Goal: Find specific page/section: Find specific page/section

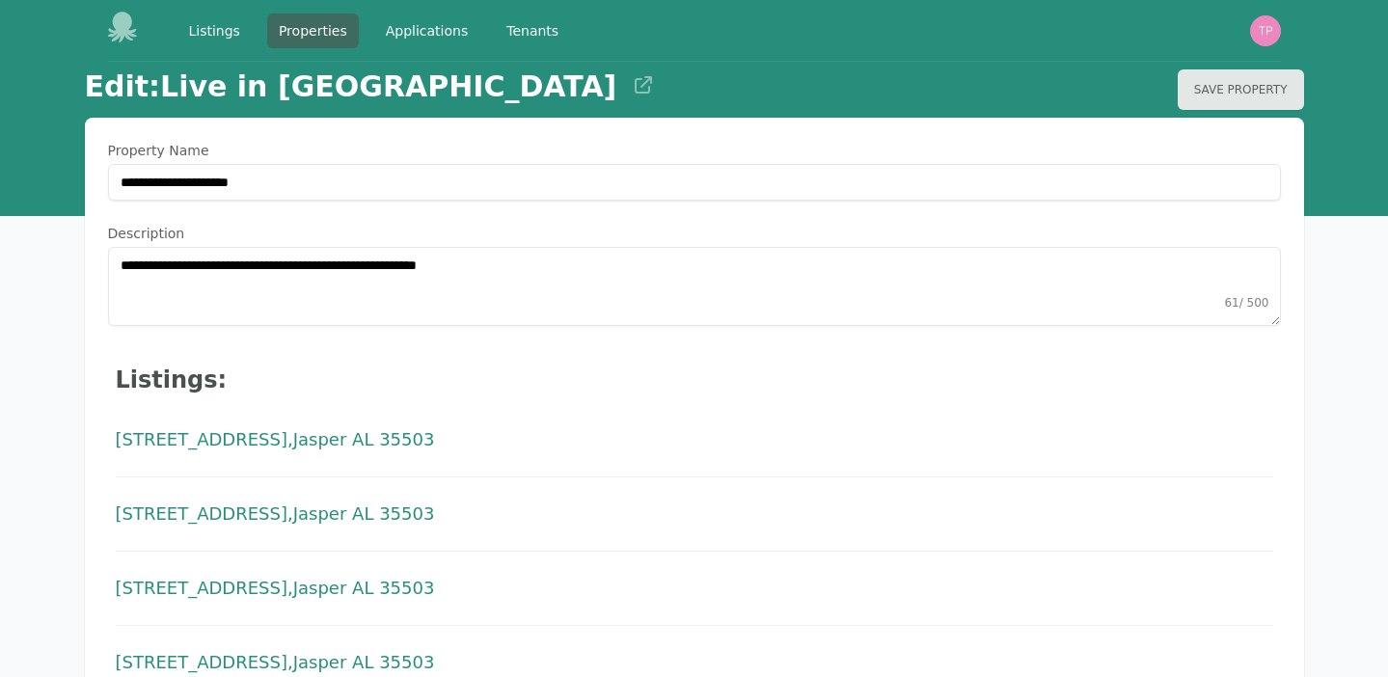
click at [110, 28] on icon at bounding box center [123, 27] width 31 height 31
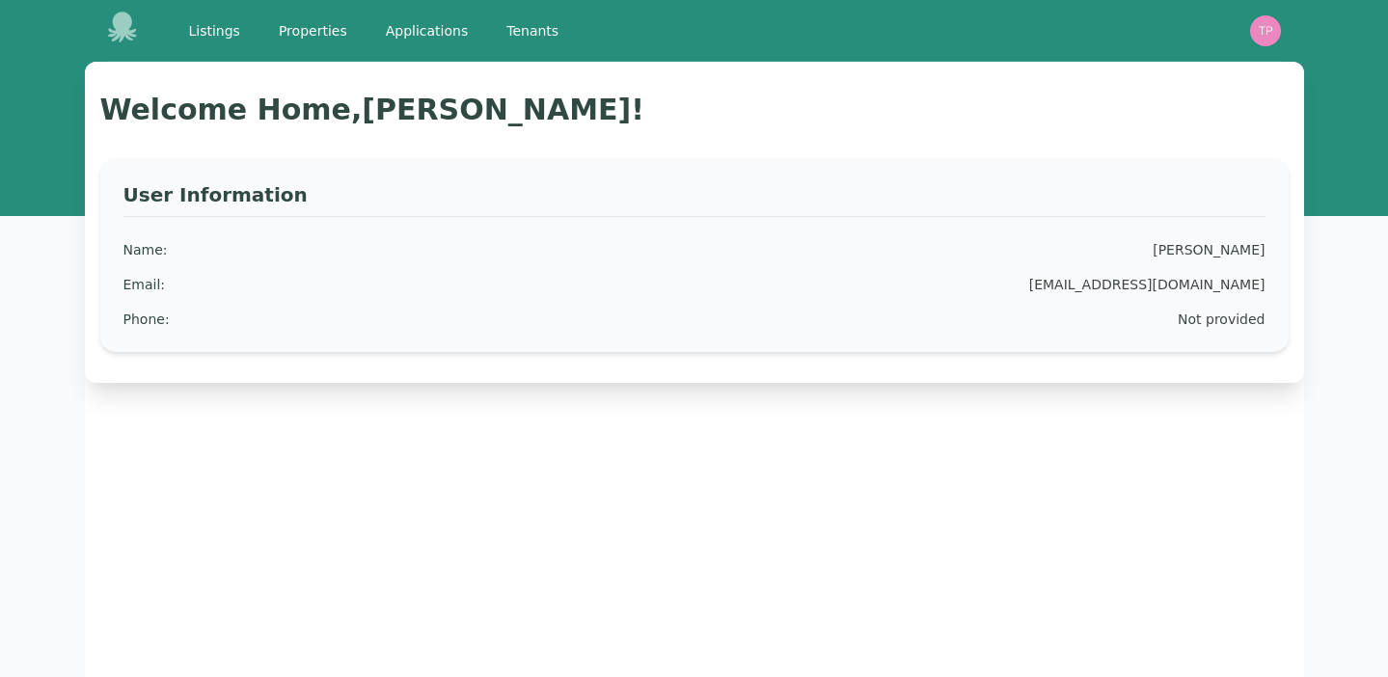
click at [116, 34] on icon at bounding box center [121, 27] width 29 height 31
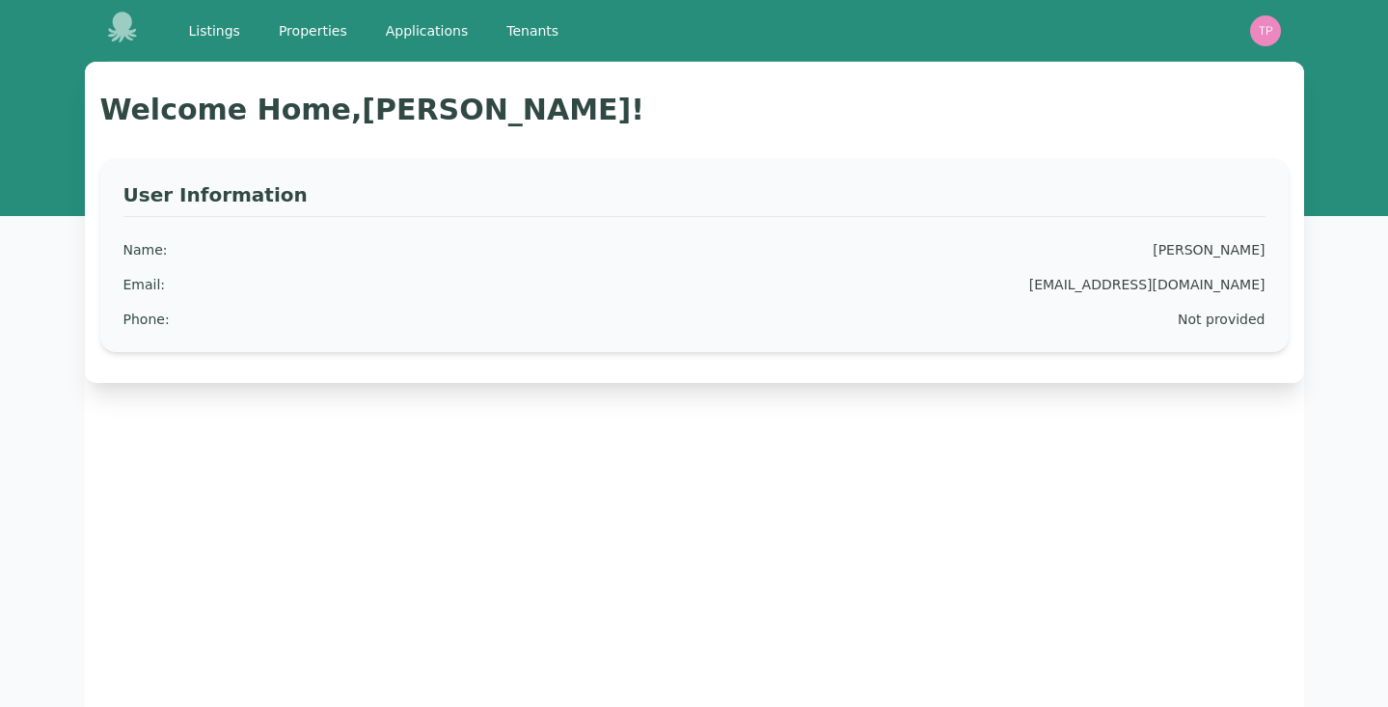
click at [123, 30] on icon at bounding box center [121, 27] width 29 height 31
click at [220, 34] on link "Listings" at bounding box center [214, 31] width 74 height 35
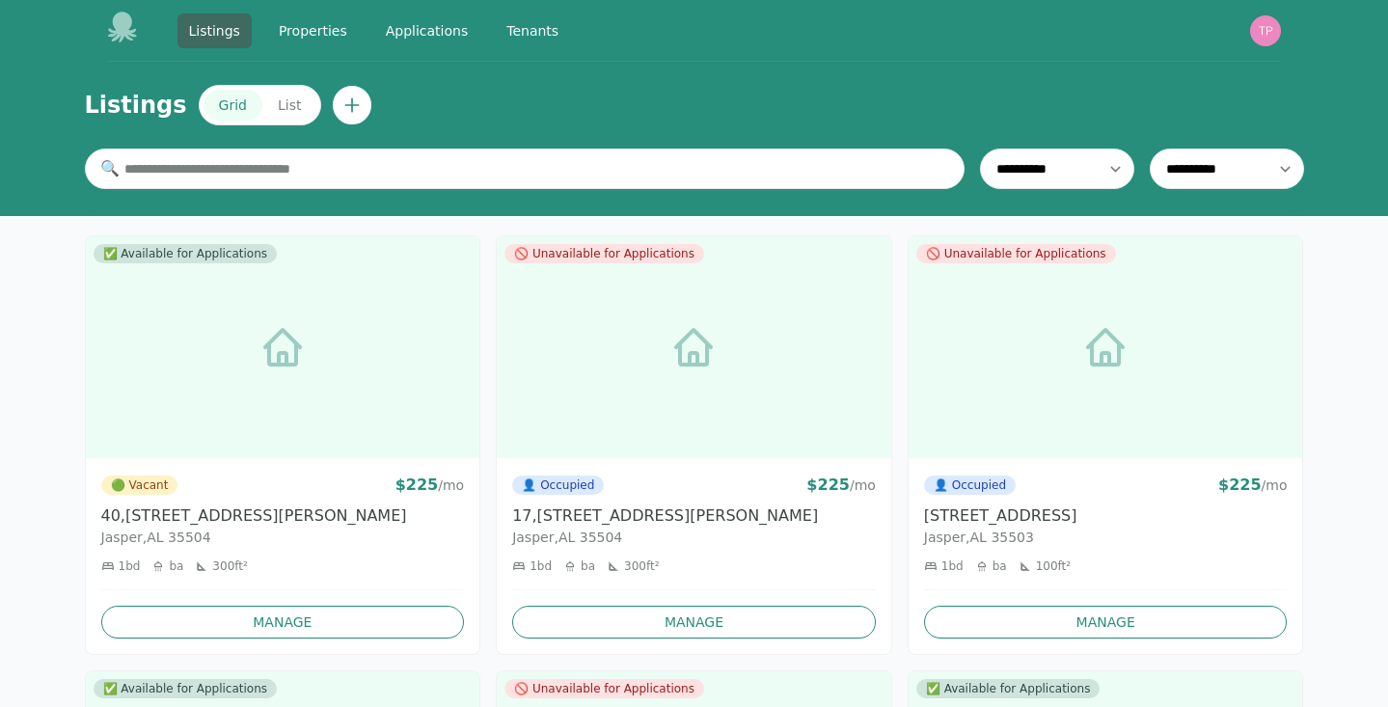
click at [1261, 35] on img "button" at bounding box center [1265, 30] width 31 height 31
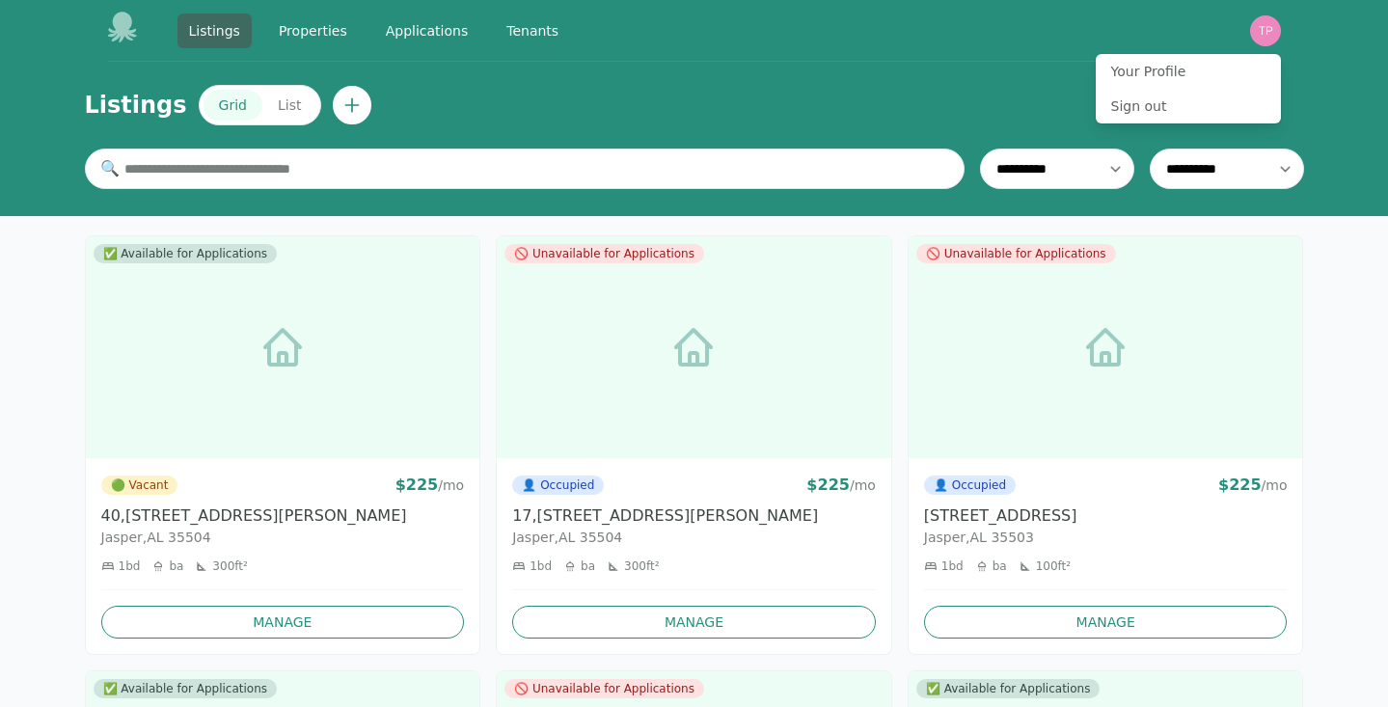
click at [1261, 35] on img "button" at bounding box center [1265, 30] width 31 height 31
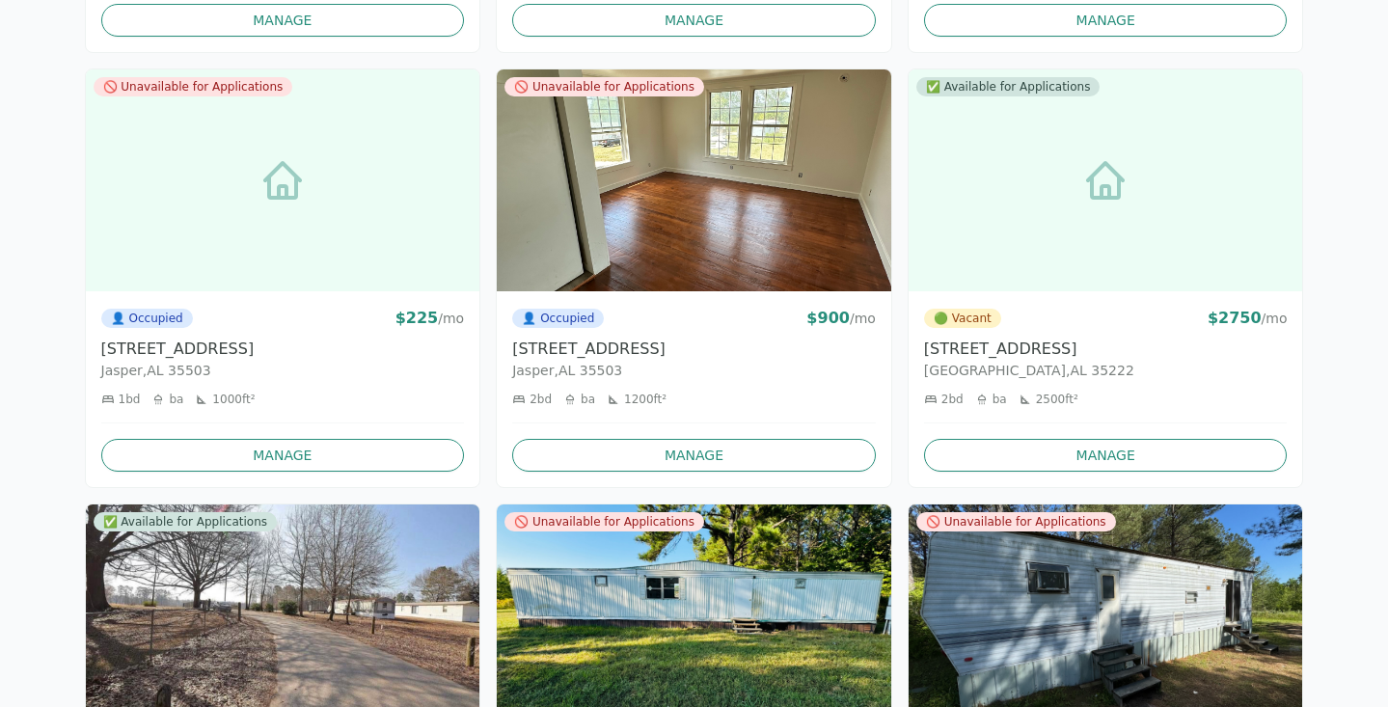
scroll to position [1038, 0]
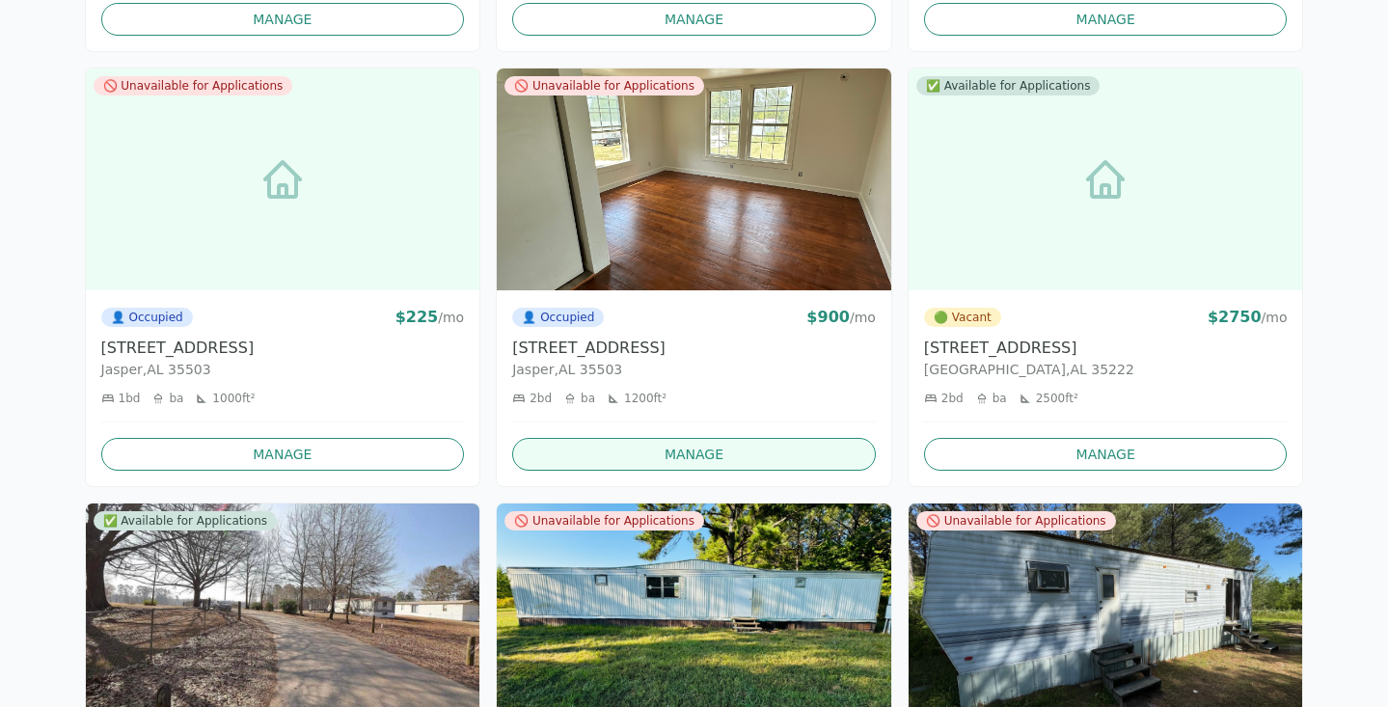
click at [665, 447] on link "Manage" at bounding box center [694, 454] width 364 height 33
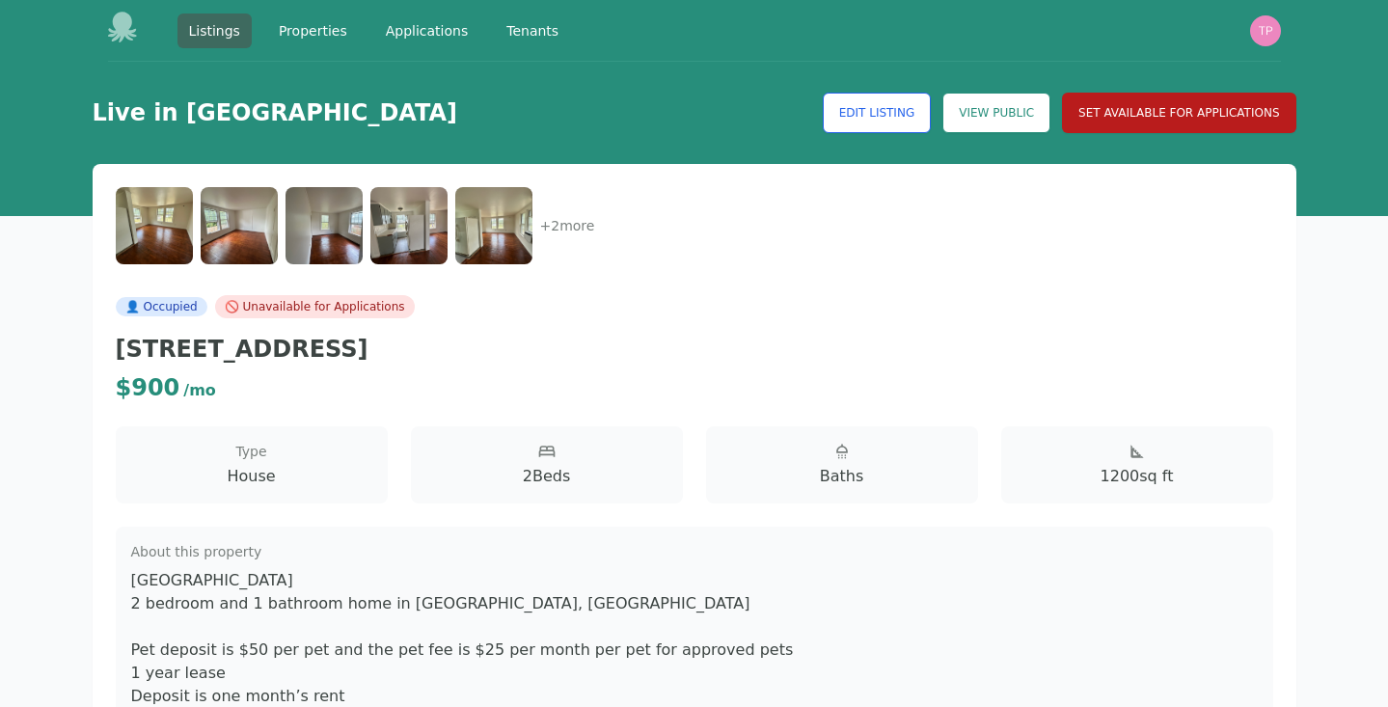
click at [1201, 102] on button "Set Available for Applications" at bounding box center [1178, 113] width 233 height 41
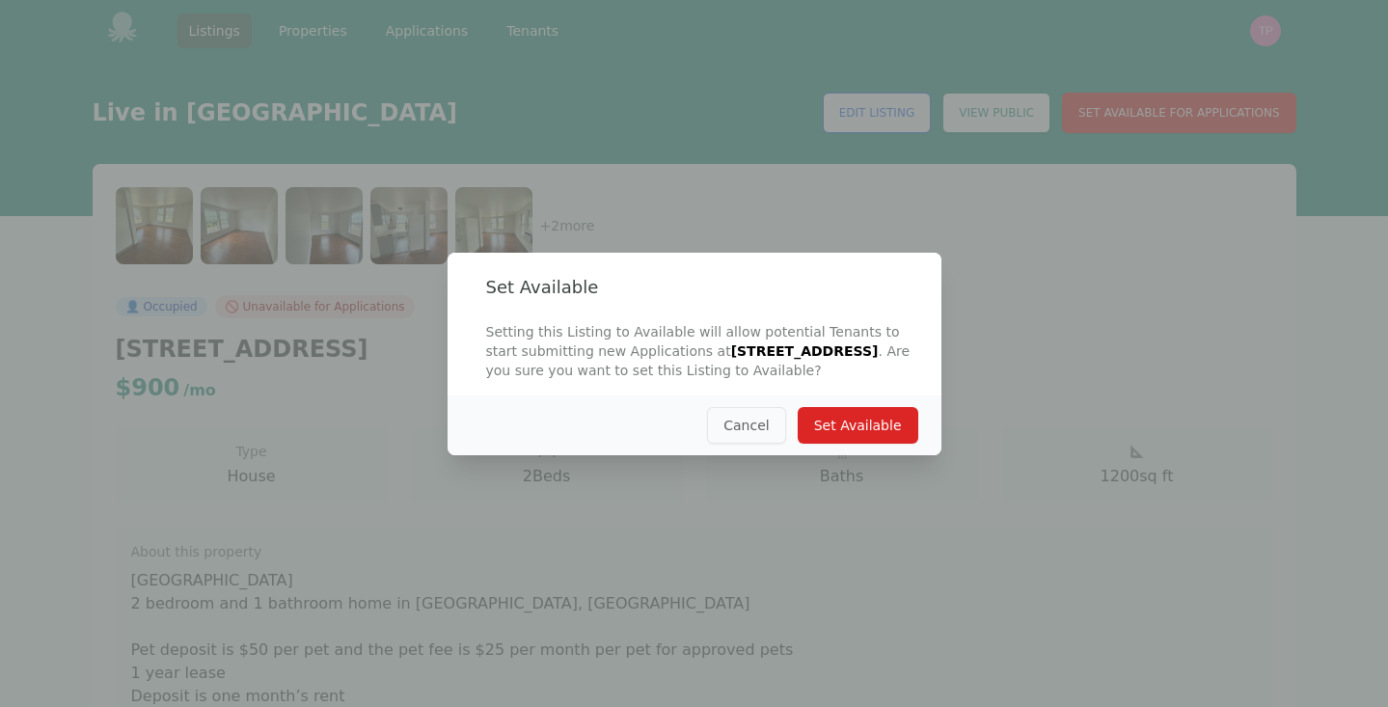
click at [743, 437] on button "Cancel" at bounding box center [746, 425] width 78 height 37
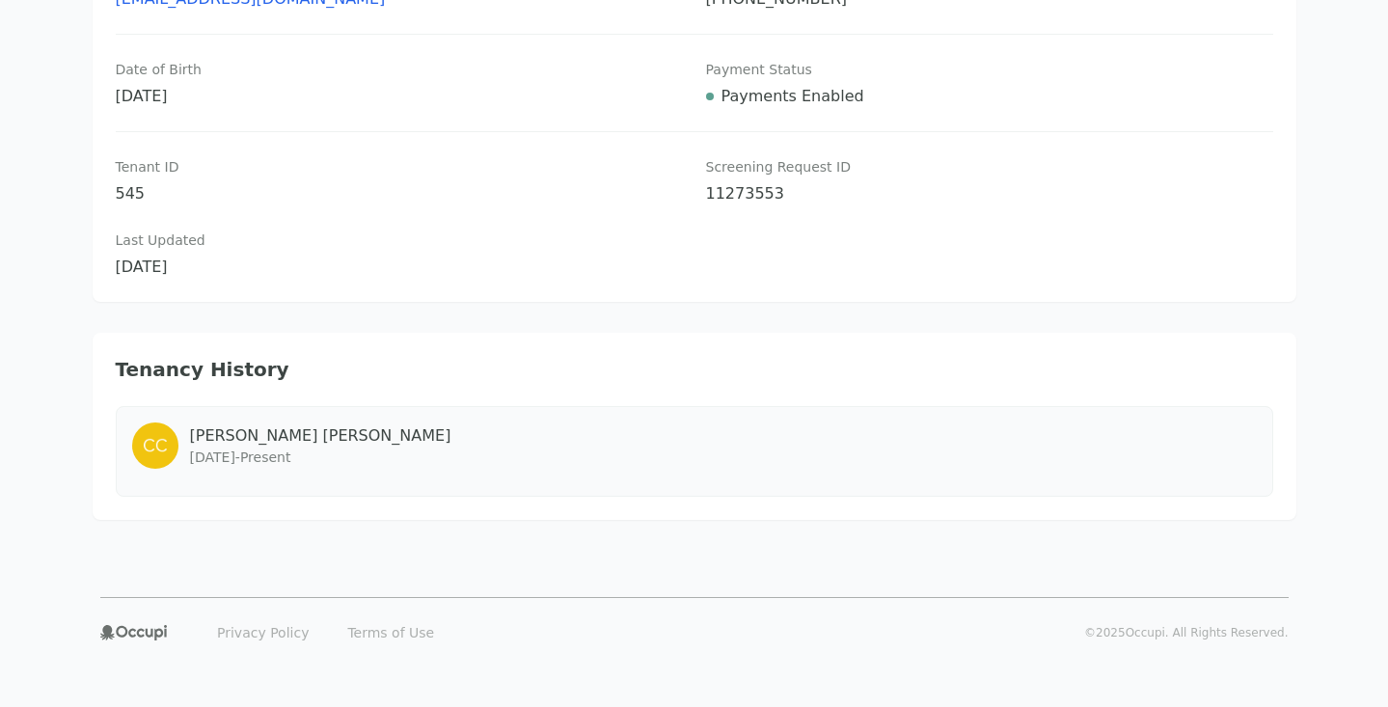
scroll to position [1019, 0]
click at [428, 469] on div "[PERSON_NAME] [DATE] - Present" at bounding box center [694, 447] width 1124 height 46
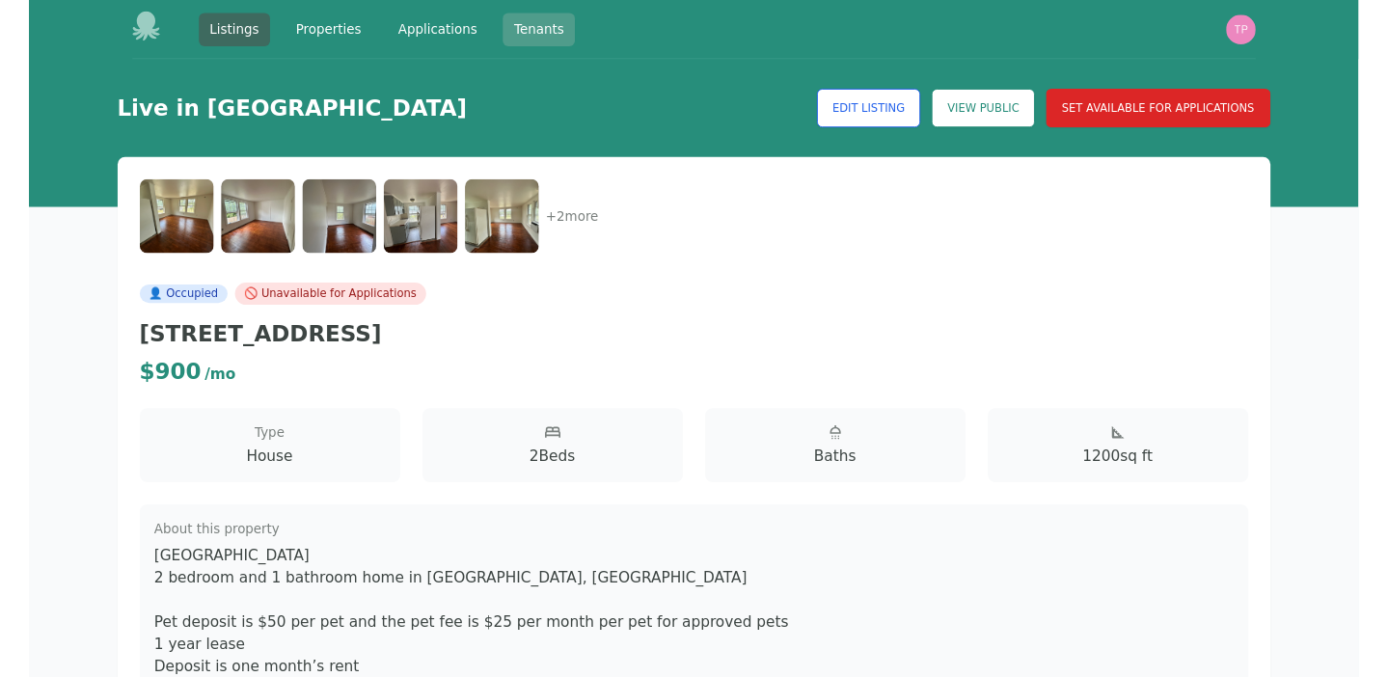
scroll to position [0, 0]
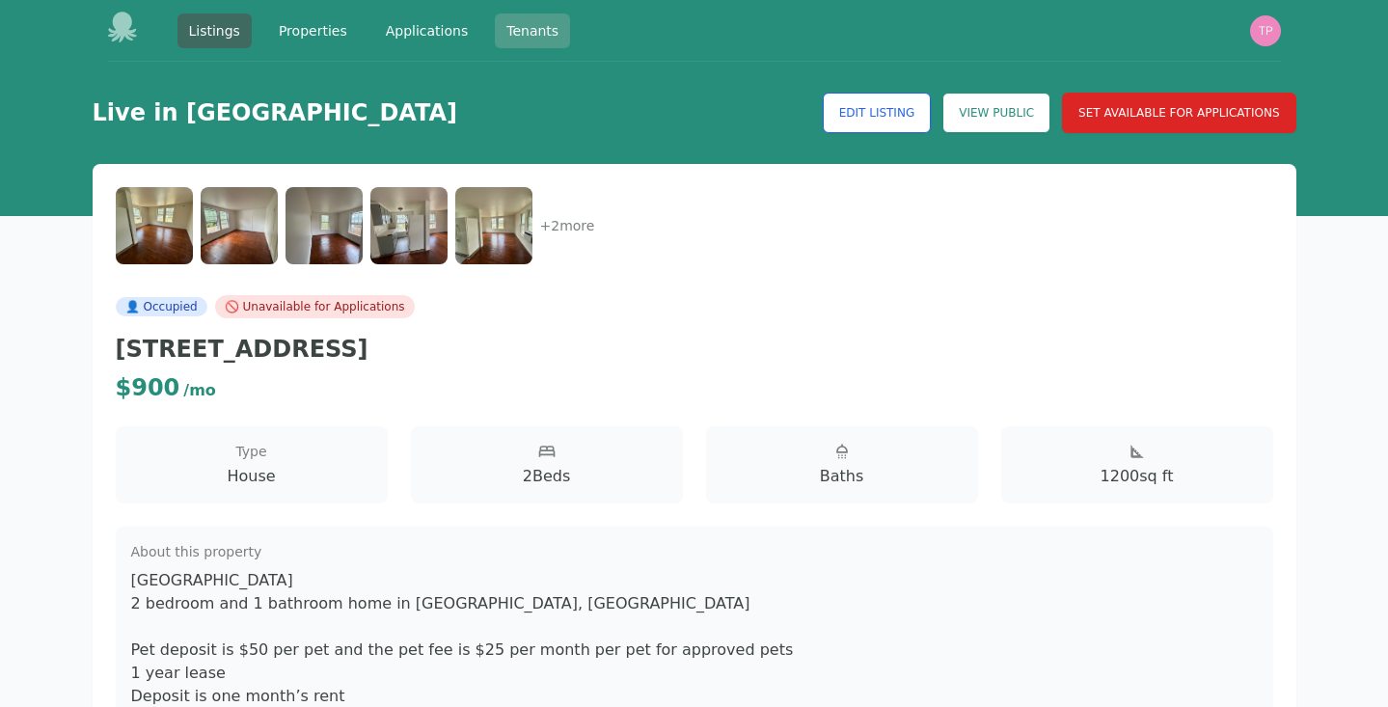
click at [530, 39] on link "Tenants" at bounding box center [532, 31] width 75 height 35
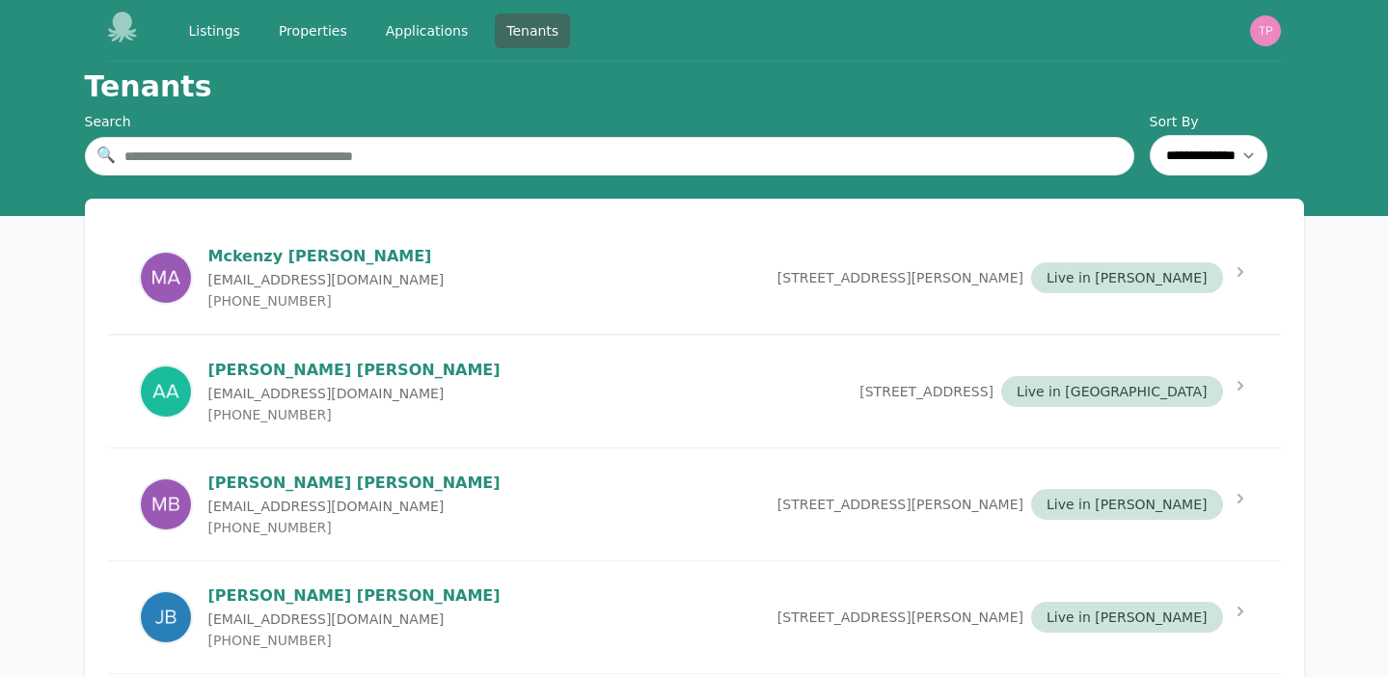
scroll to position [709, 0]
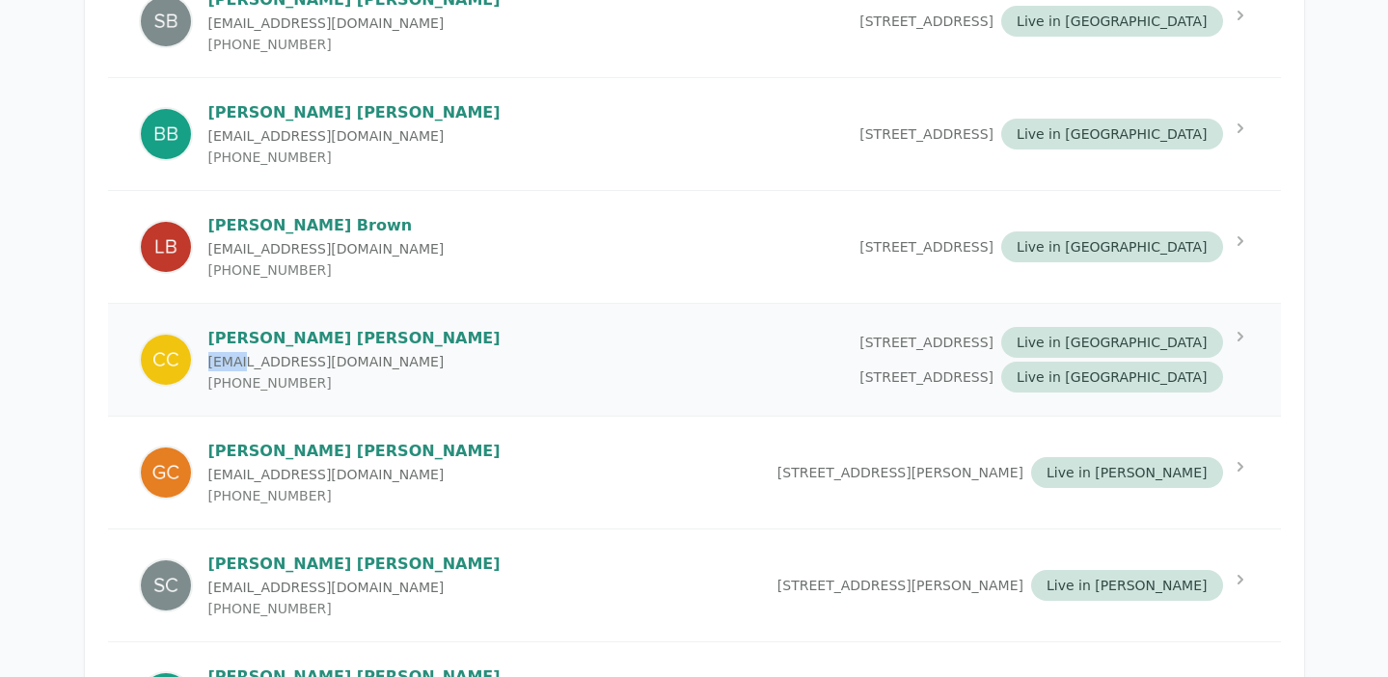
click at [589, 377] on div "[PERSON_NAME] [EMAIL_ADDRESS][DOMAIN_NAME] (205) 878-[GEOGRAPHIC_DATA][STREET_A…" at bounding box center [694, 360] width 1173 height 112
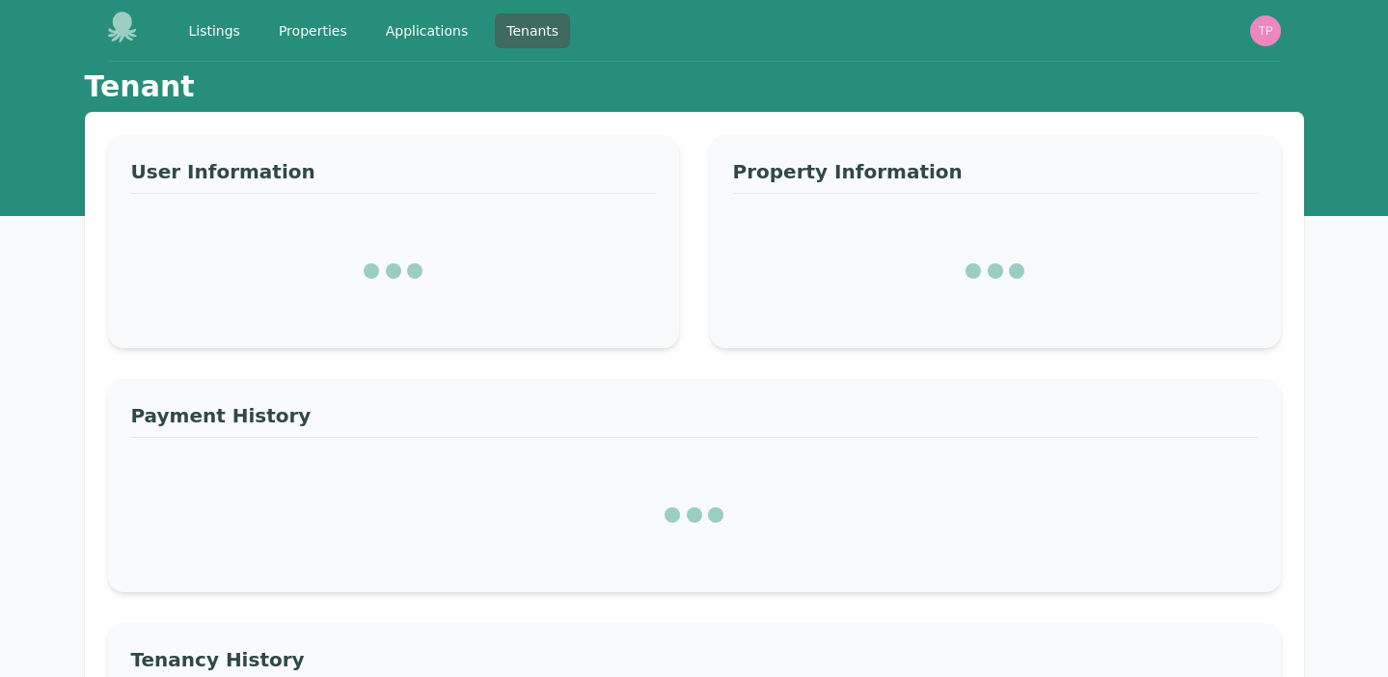
select select "*"
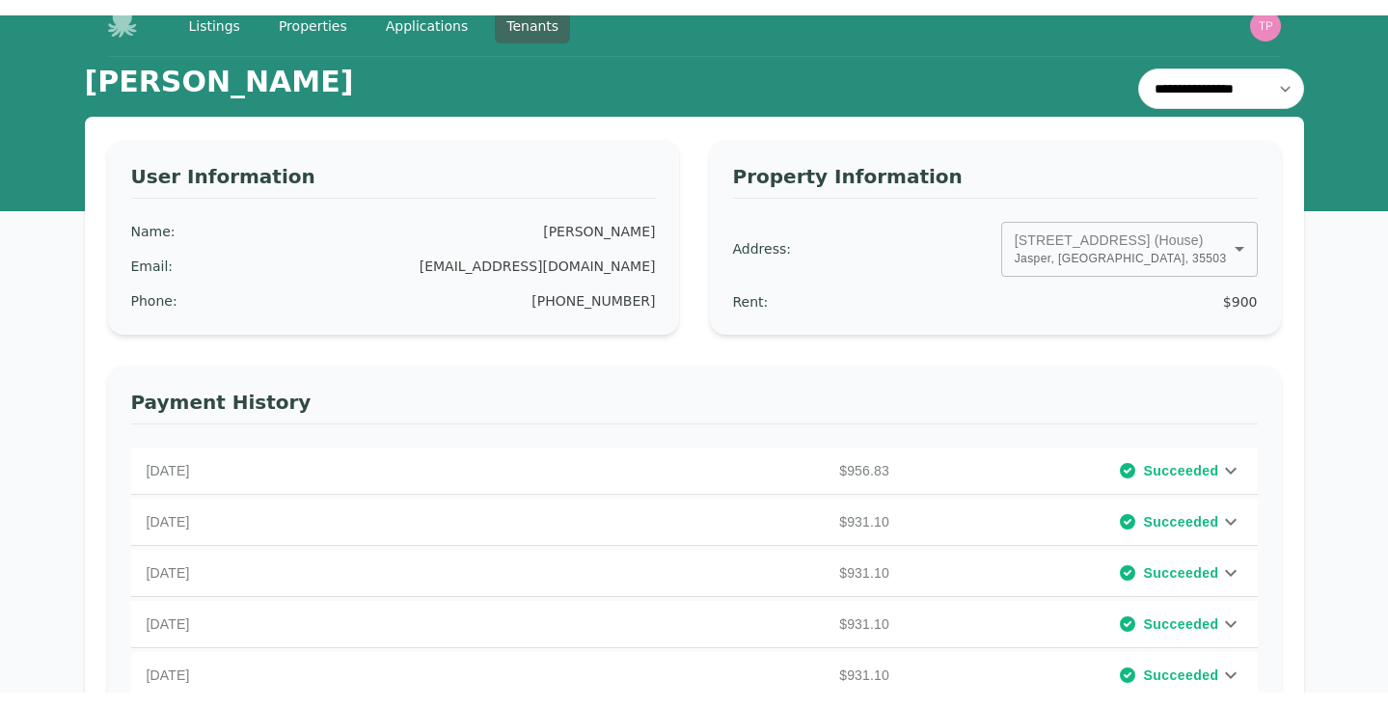
scroll to position [31, 0]
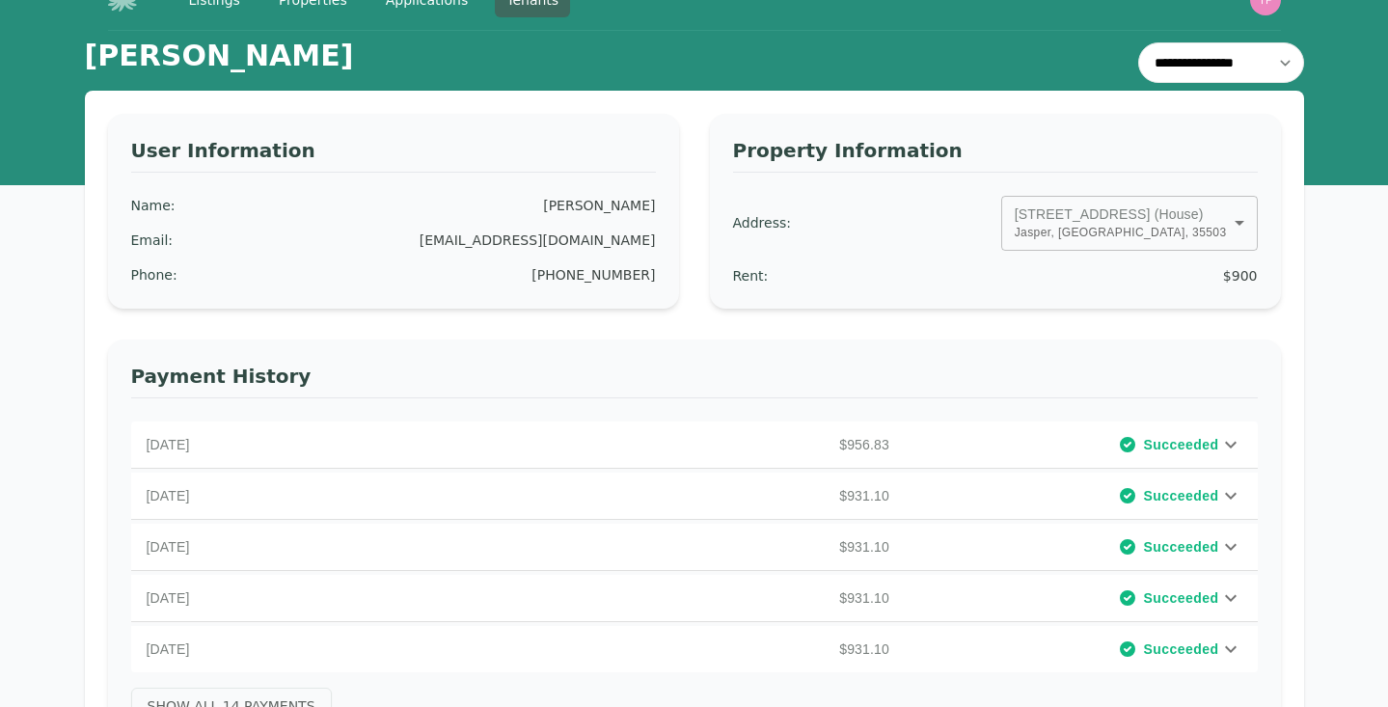
click at [1258, 0] on img "button" at bounding box center [1265, 0] width 31 height 31
